Goal: Task Accomplishment & Management: Use online tool/utility

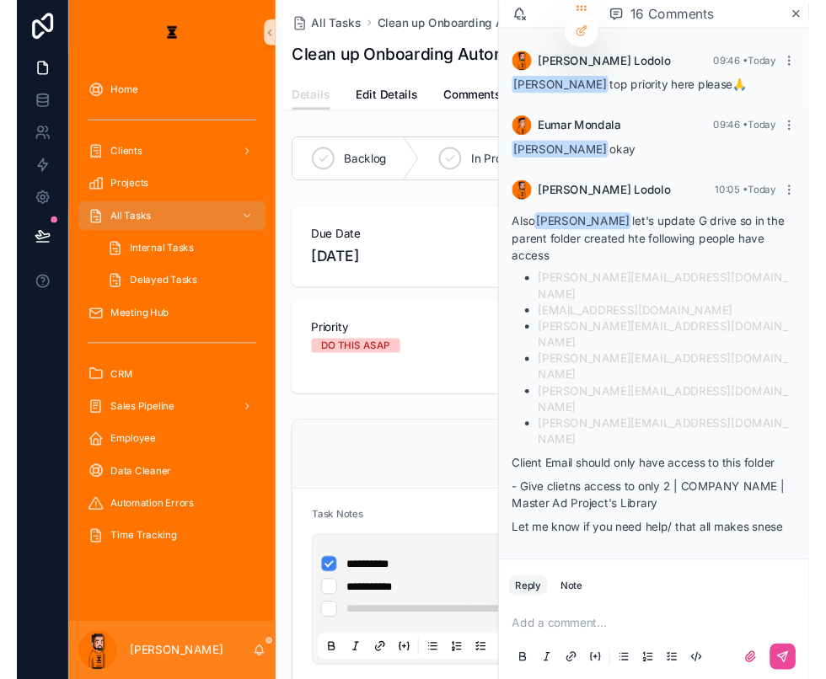
scroll to position [347, 0]
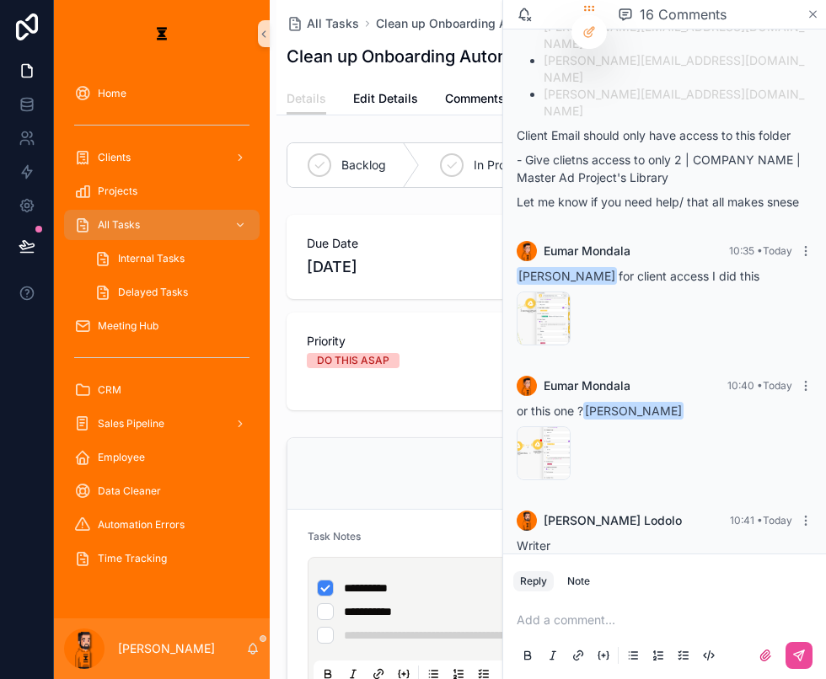
click at [814, 19] on icon "scrollable content" at bounding box center [813, 14] width 13 height 13
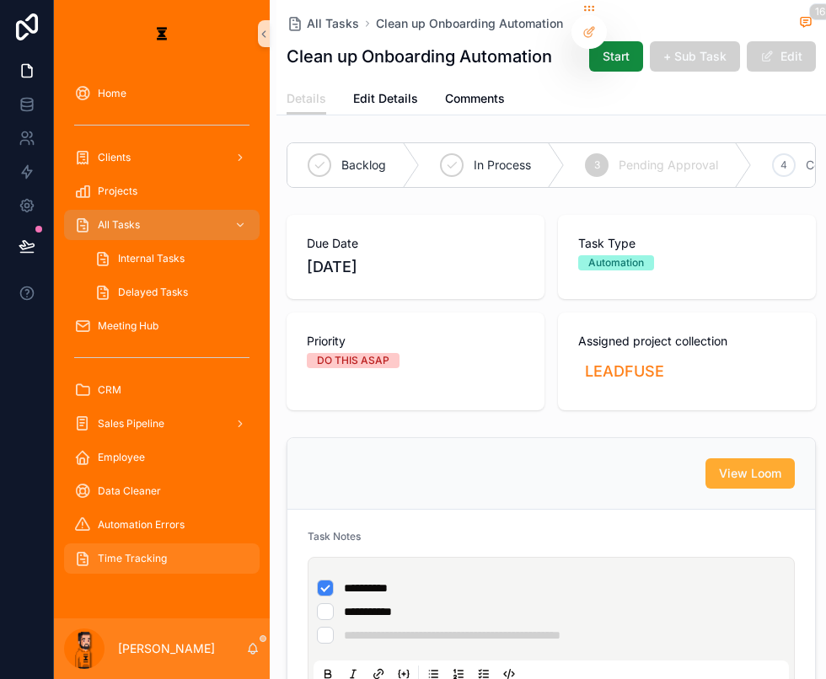
click at [163, 545] on div "Time Tracking" at bounding box center [161, 558] width 175 height 27
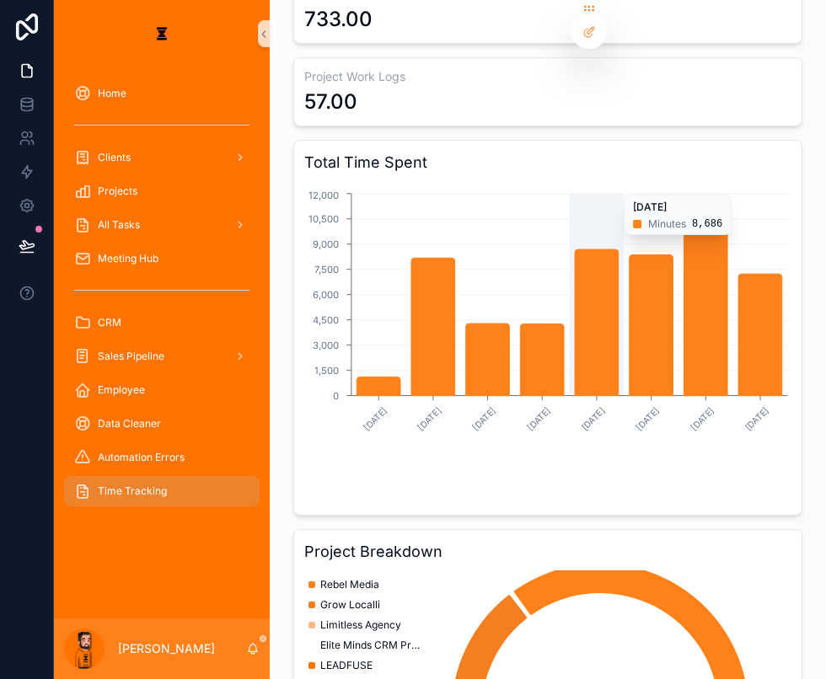
scroll to position [306, 0]
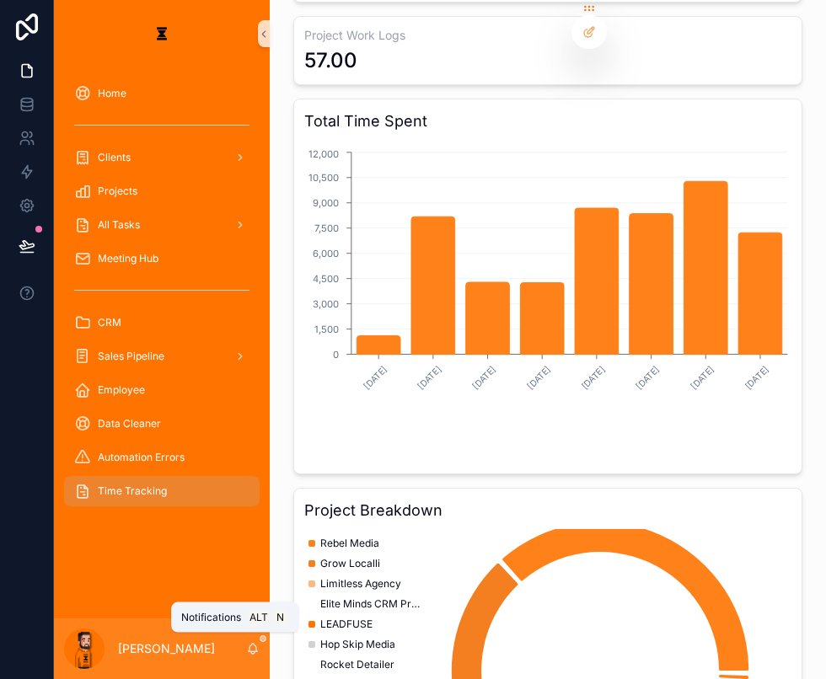
click at [249, 652] on icon "scrollable content" at bounding box center [253, 648] width 9 height 8
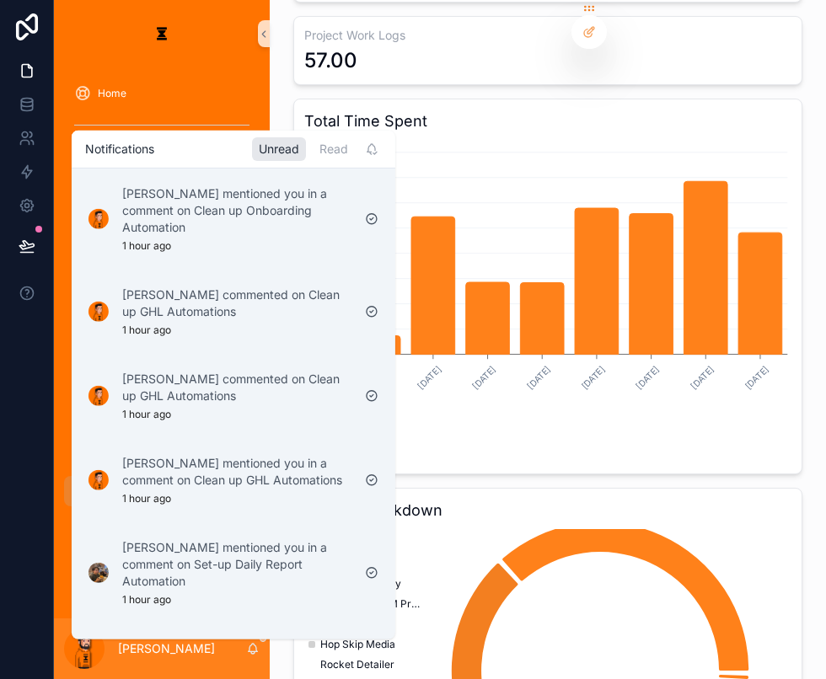
click at [185, 659] on div "[PERSON_NAME]" at bounding box center [162, 649] width 216 height 61
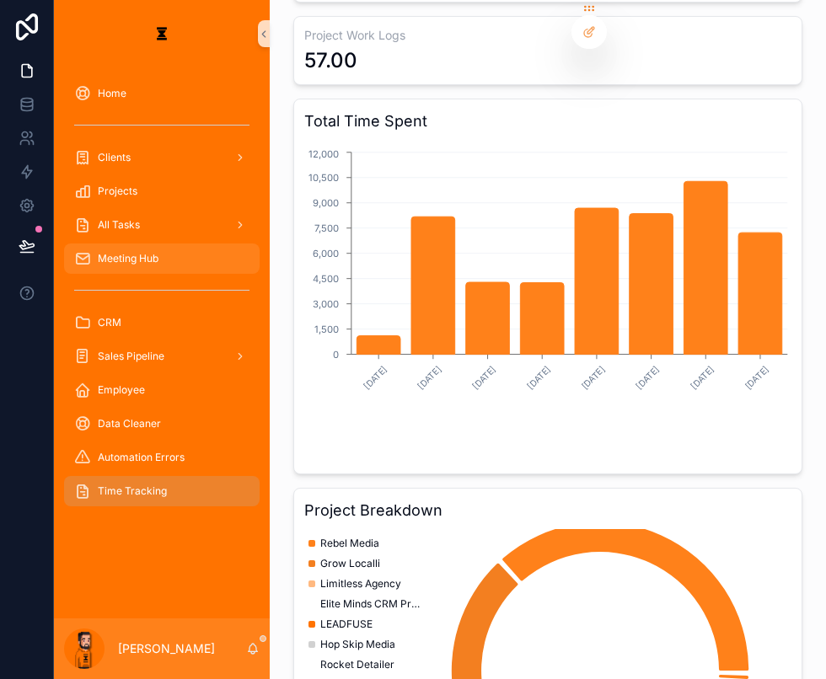
click at [158, 245] on div "Meeting Hub" at bounding box center [161, 258] width 175 height 27
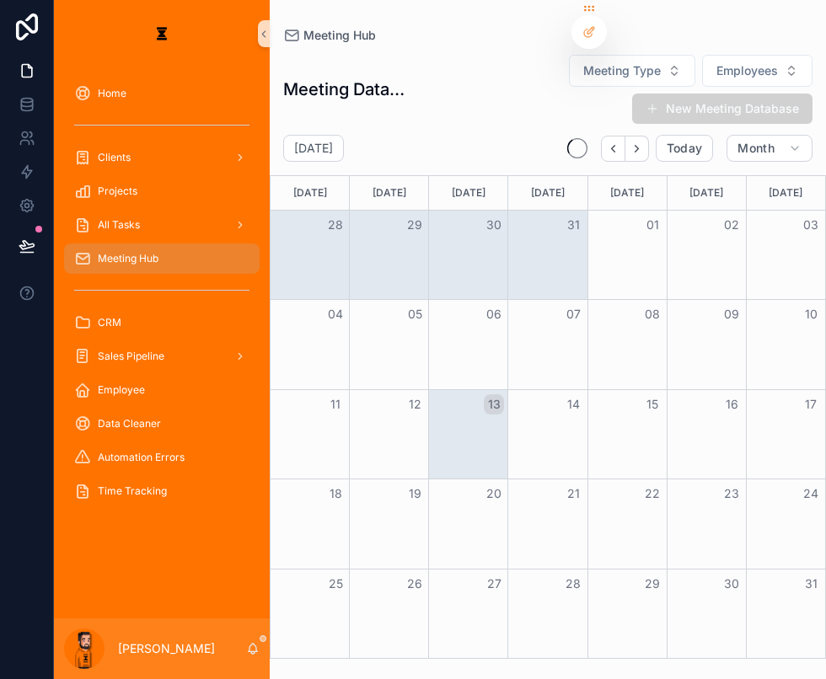
click at [158, 245] on div "Meeting Hub" at bounding box center [161, 258] width 175 height 27
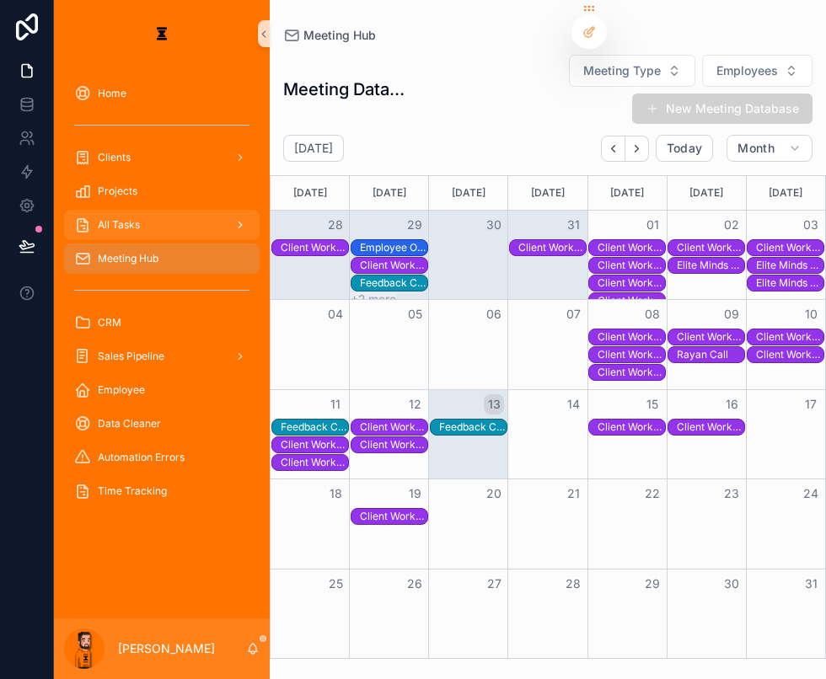
click at [158, 210] on link "All Tasks" at bounding box center [162, 225] width 196 height 30
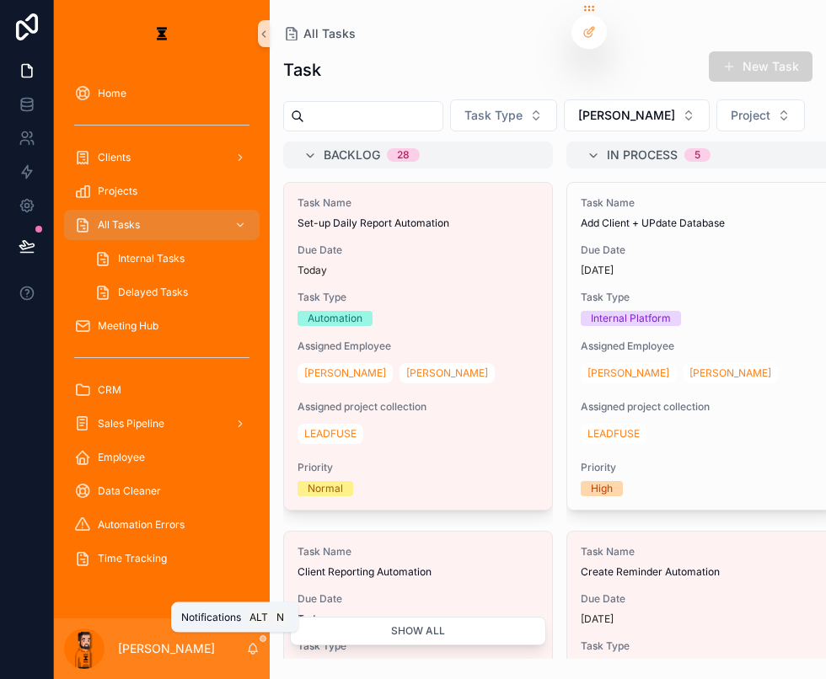
click at [246, 652] on icon "scrollable content" at bounding box center [252, 648] width 13 height 13
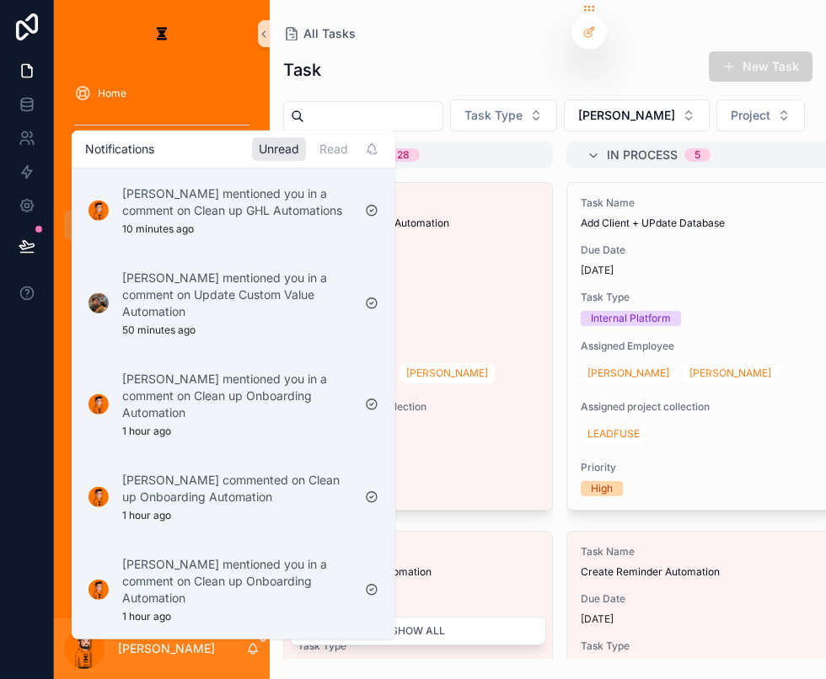
click at [508, 78] on div "Task New Task Task Type [PERSON_NAME] Project Backlog 28 Task Name Set-up Daily…" at bounding box center [548, 349] width 556 height 619
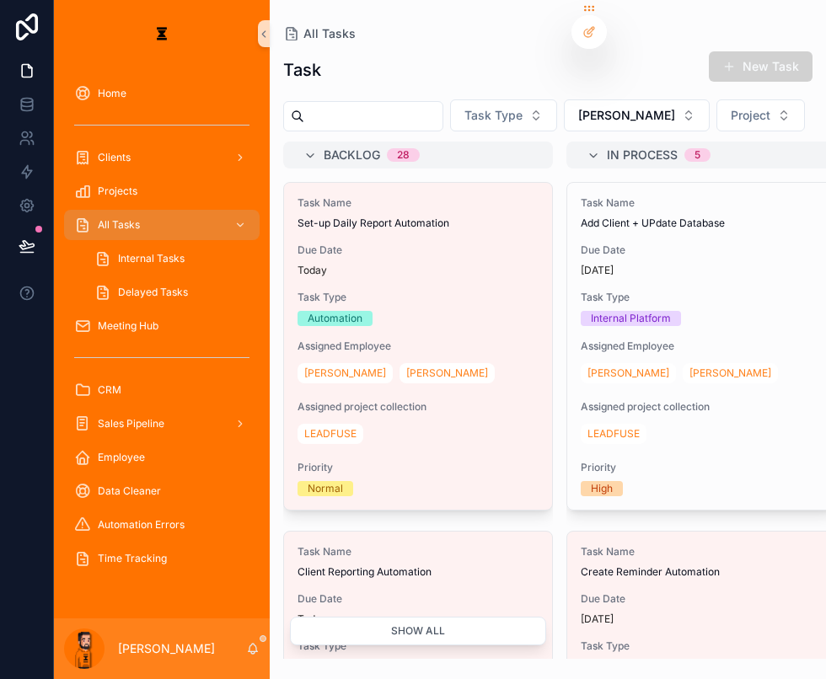
click at [597, 99] on div "Task Type [PERSON_NAME] Project" at bounding box center [548, 115] width 556 height 32
click at [572, 110] on button "[PERSON_NAME]" at bounding box center [637, 115] width 146 height 32
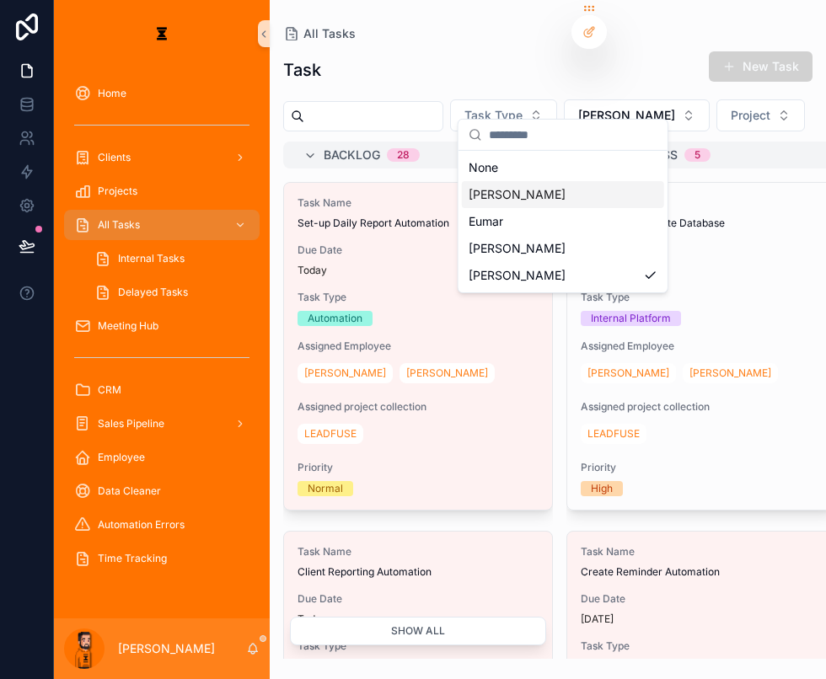
click at [519, 189] on div "[PERSON_NAME]" at bounding box center [563, 194] width 202 height 27
